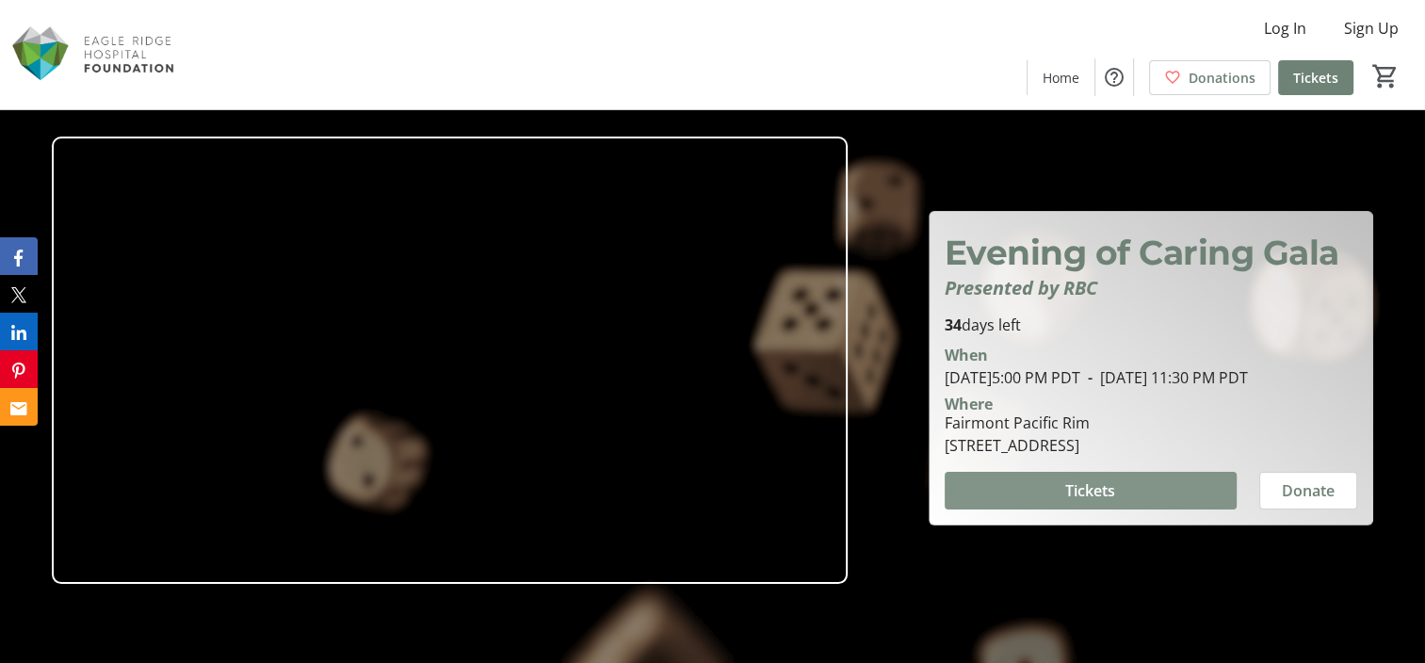
click at [1131, 508] on span at bounding box center [1090, 490] width 292 height 45
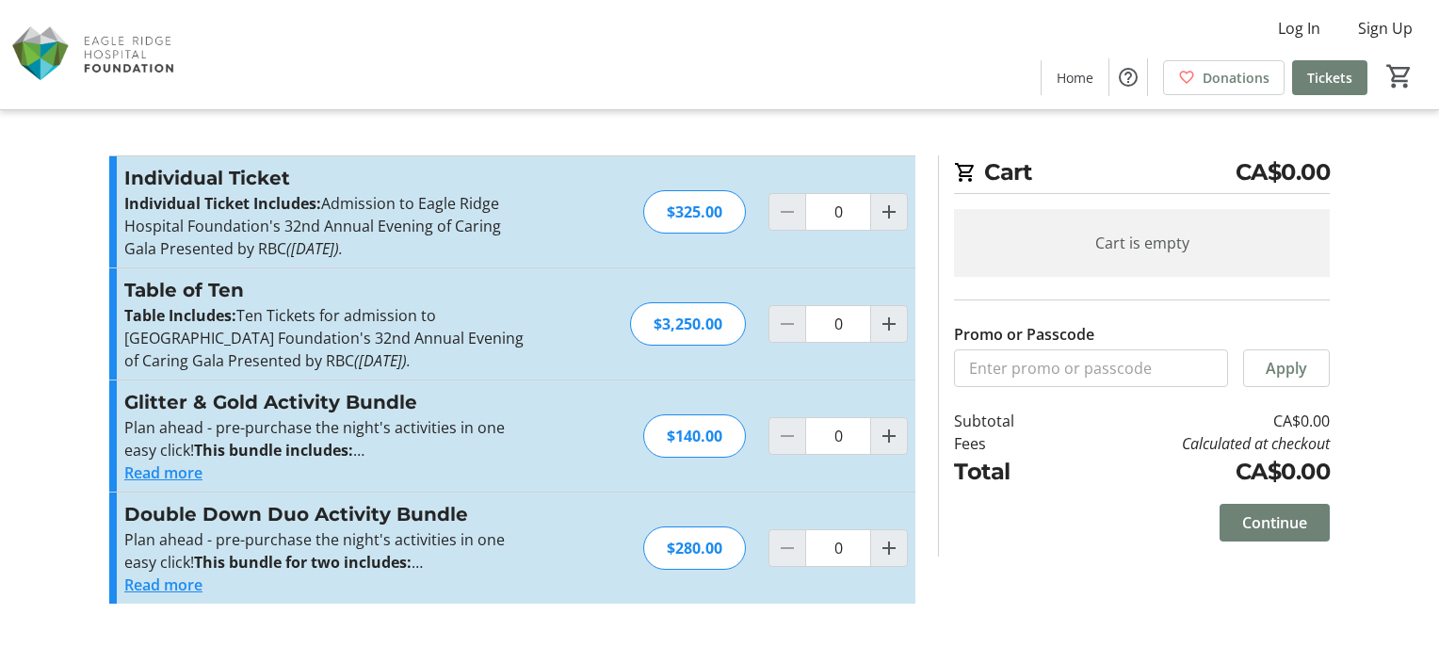
click at [192, 480] on button "Read more" at bounding box center [163, 472] width 78 height 23
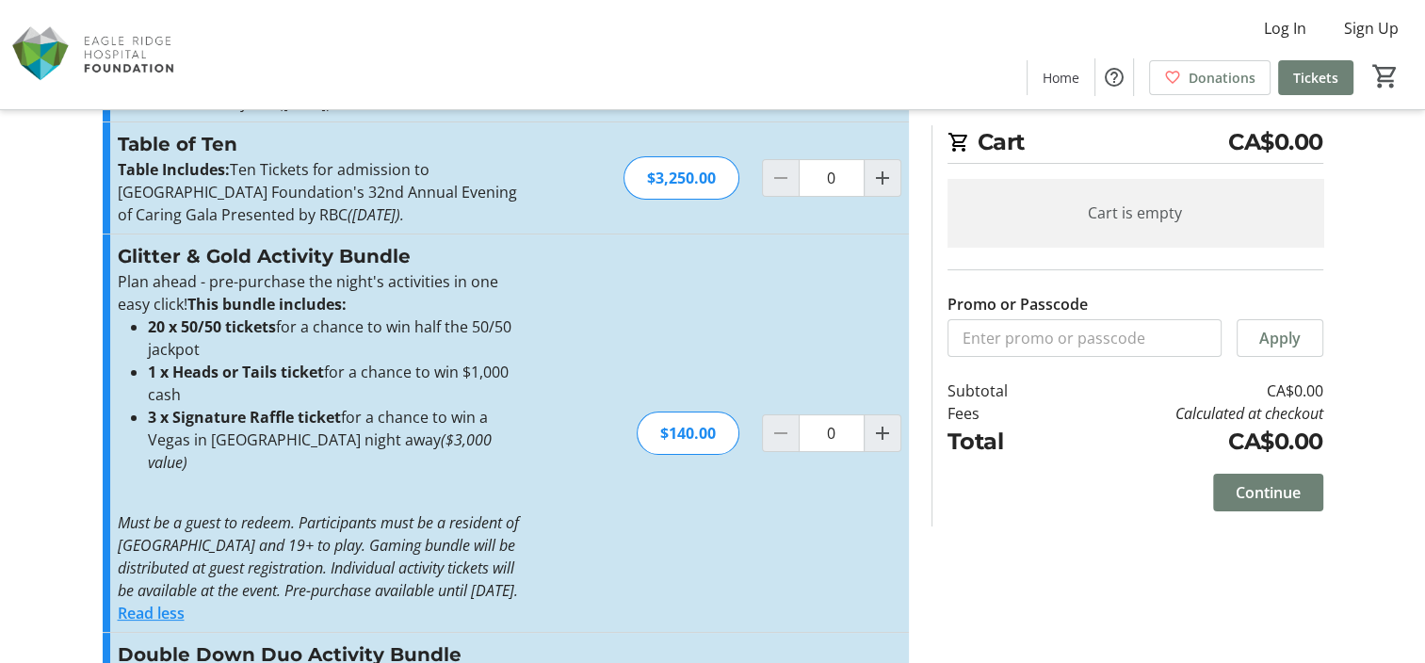
scroll to position [249, 0]
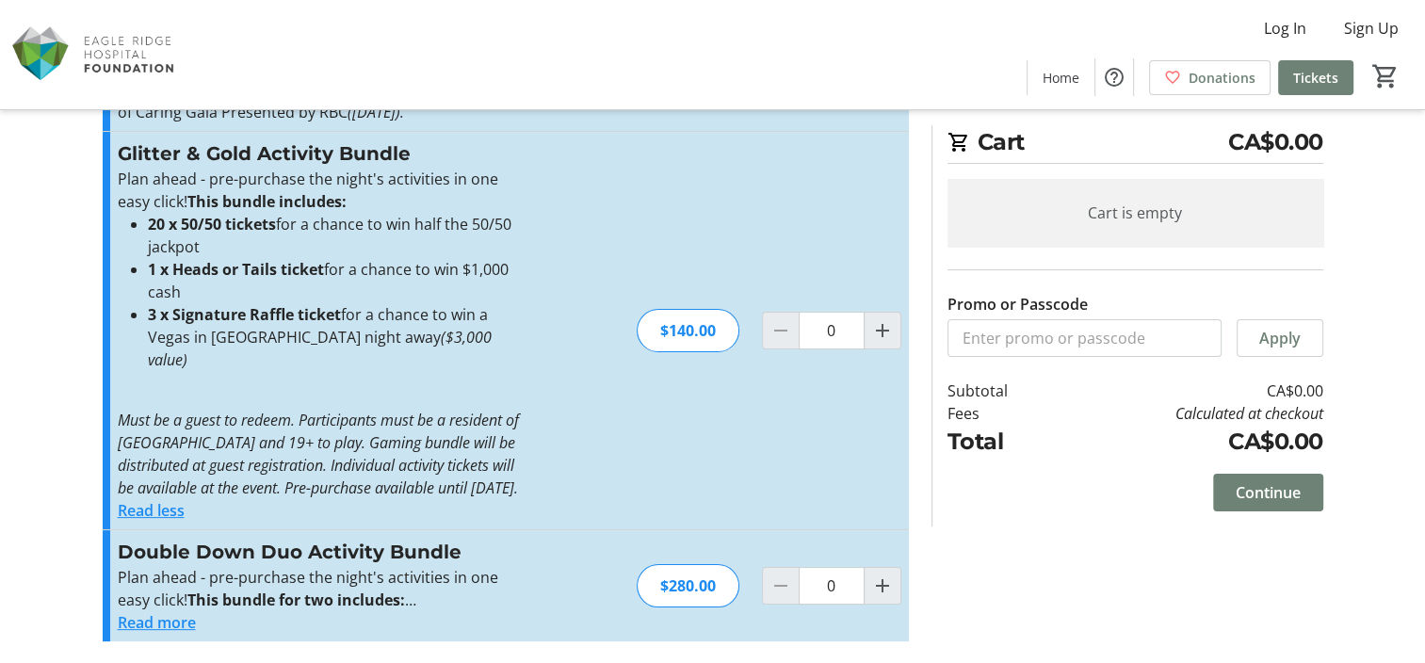
click at [331, 611] on li "40 x 50/50 tickets for a chance to win half the 50/50 jackpot" at bounding box center [338, 622] width 381 height 23
click at [169, 633] on div "Double Down Duo Activity Bundle Plan ahead - pre-purchase the night's activitie…" at bounding box center [506, 585] width 806 height 111
click at [180, 618] on button "Read more" at bounding box center [157, 622] width 78 height 23
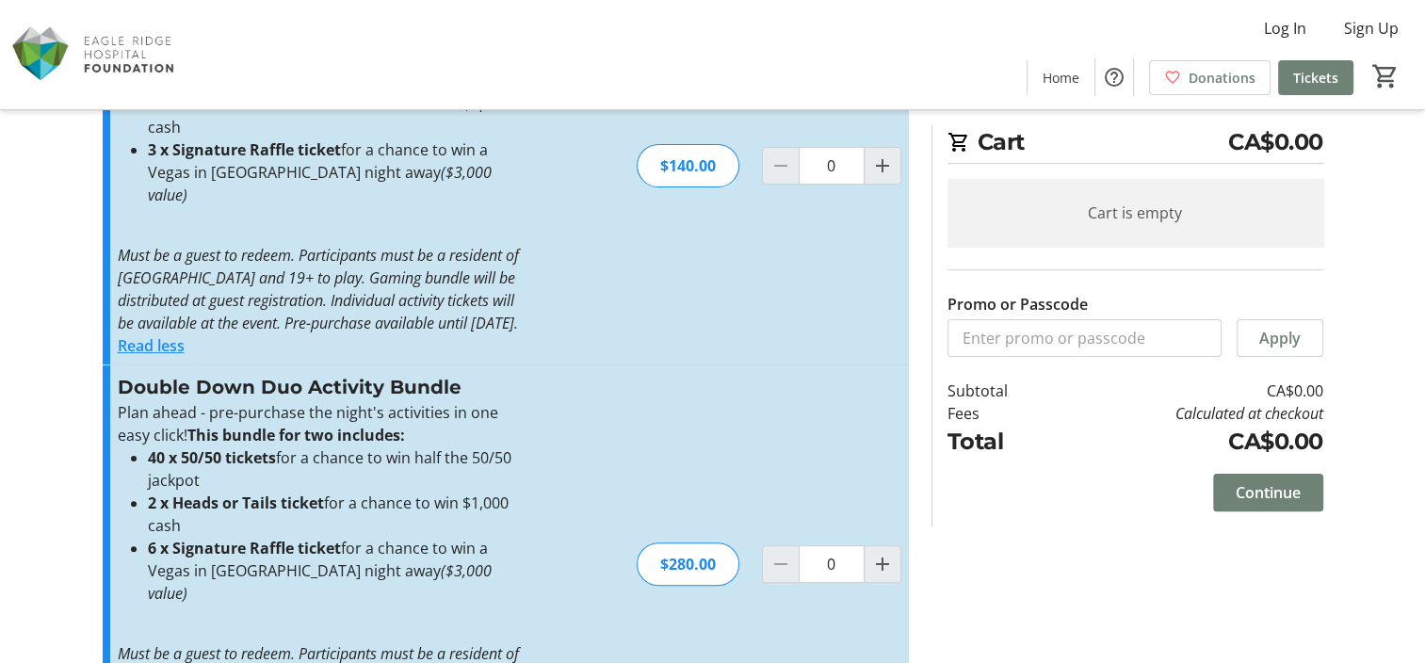
scroll to position [0, 0]
